Goal: Find specific page/section: Find specific page/section

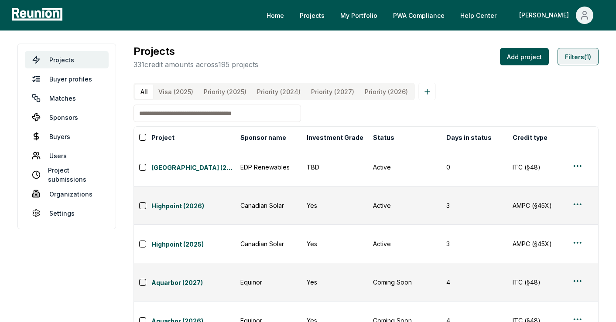
click at [565, 53] on button "Filters (1)" at bounding box center [577, 56] width 41 height 17
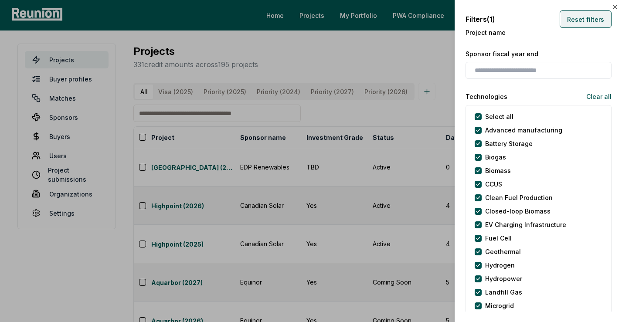
click at [567, 15] on button "Reset filters" at bounding box center [586, 18] width 52 height 17
click at [238, 124] on div at bounding box center [311, 161] width 622 height 322
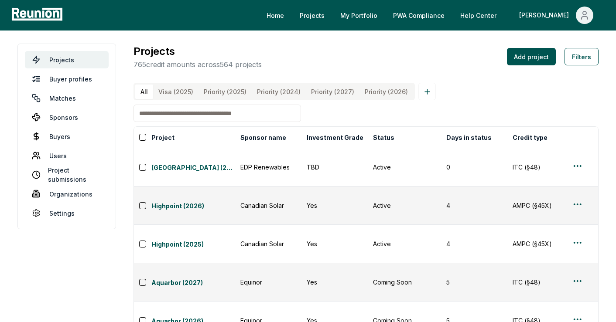
click at [226, 122] on input at bounding box center [216, 113] width 167 height 17
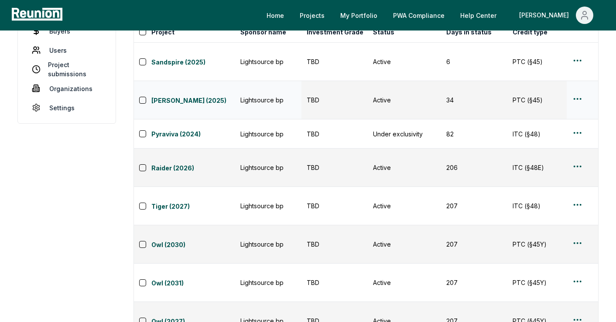
scroll to position [111, 0]
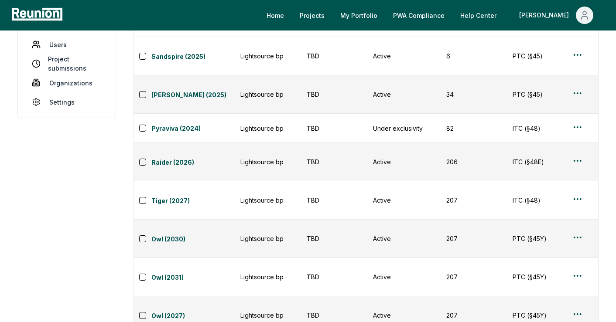
type input "*******"
